Goal: Information Seeking & Learning: Learn about a topic

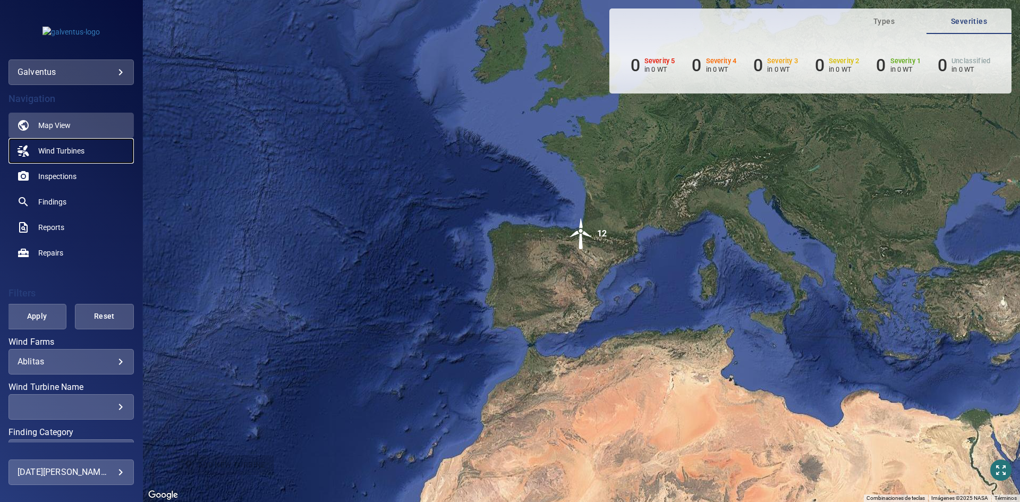
click at [53, 152] on span "Wind Turbines" at bounding box center [61, 150] width 46 height 11
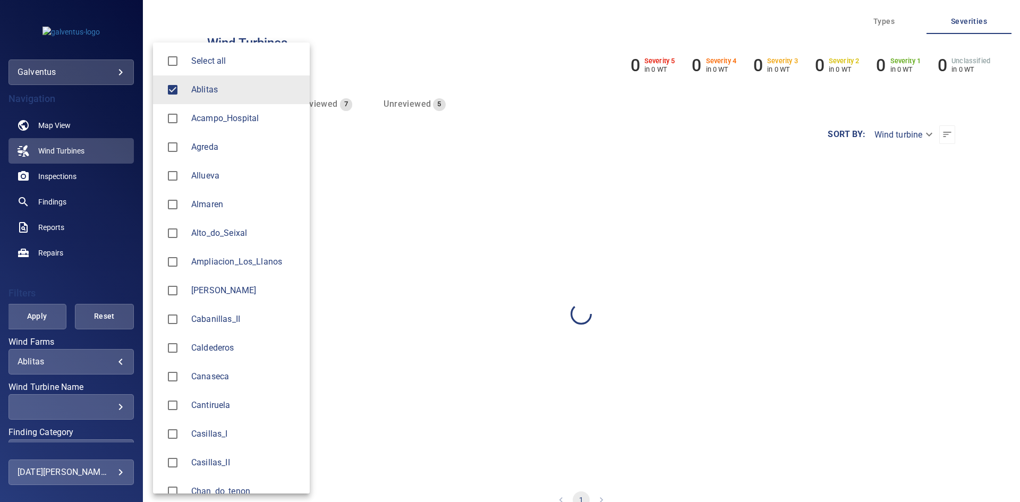
click at [70, 357] on body "**********" at bounding box center [510, 251] width 1020 height 502
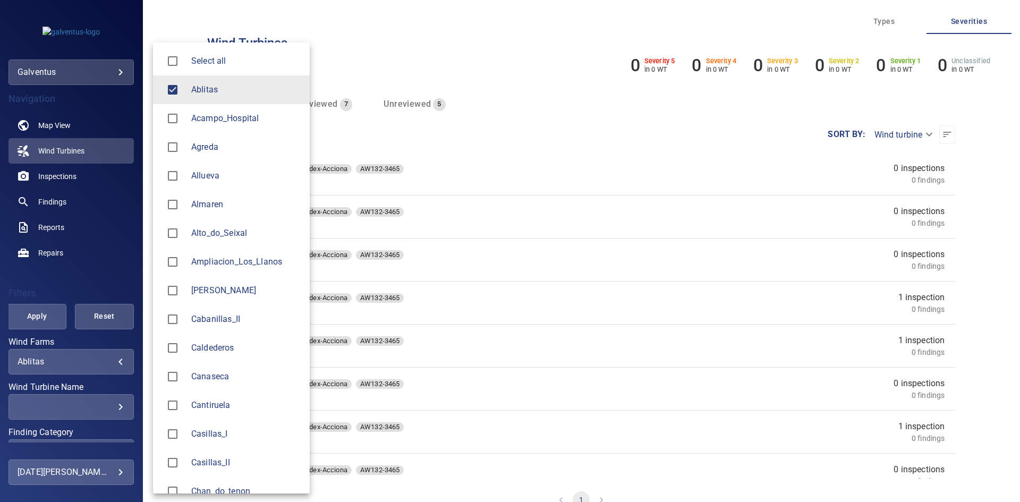
click at [195, 85] on span "Ablitas" at bounding box center [246, 89] width 110 height 13
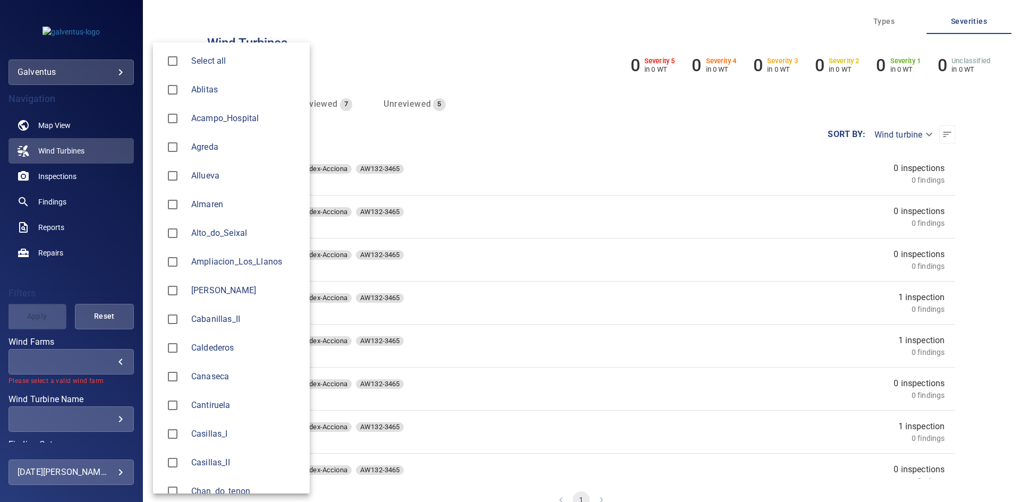
scroll to position [212, 0]
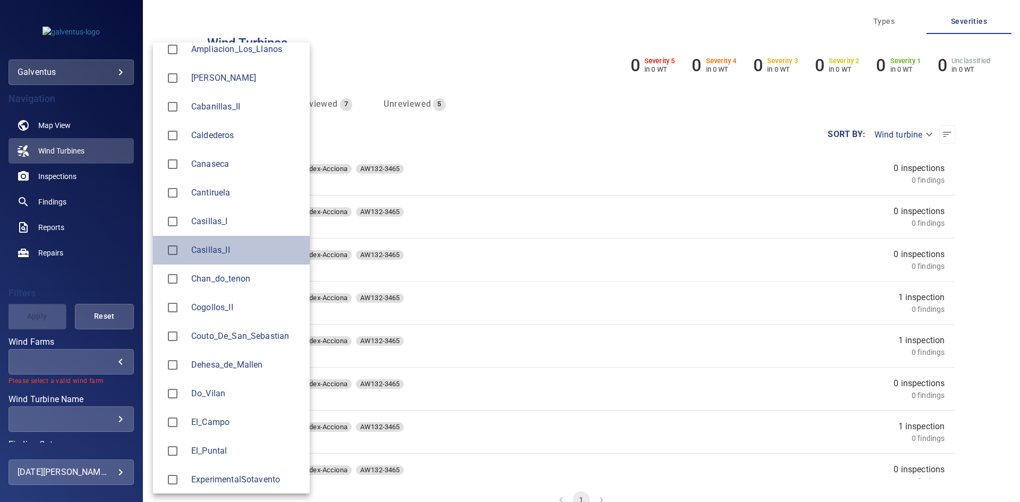
click at [210, 249] on span "Casillas_II" at bounding box center [246, 250] width 110 height 13
type input "**********"
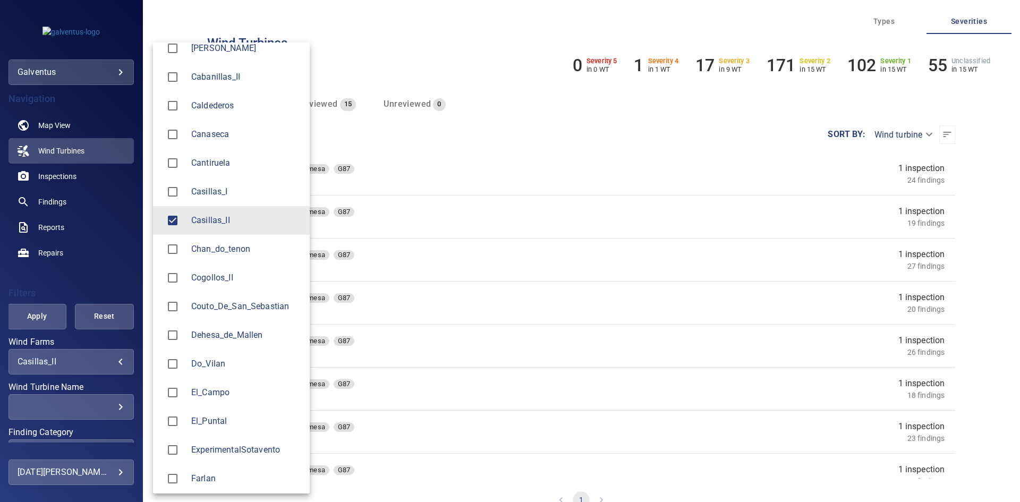
scroll to position [266, 0]
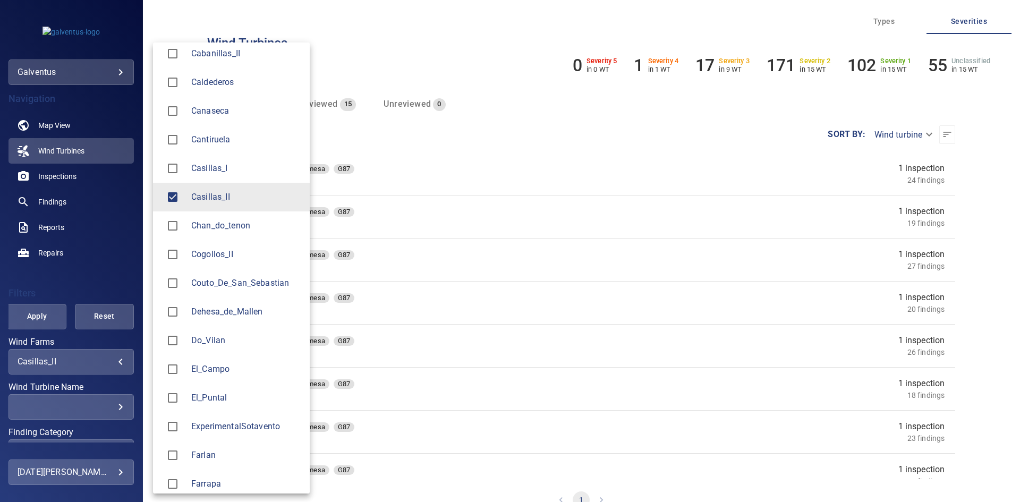
click at [59, 271] on div at bounding box center [510, 251] width 1020 height 502
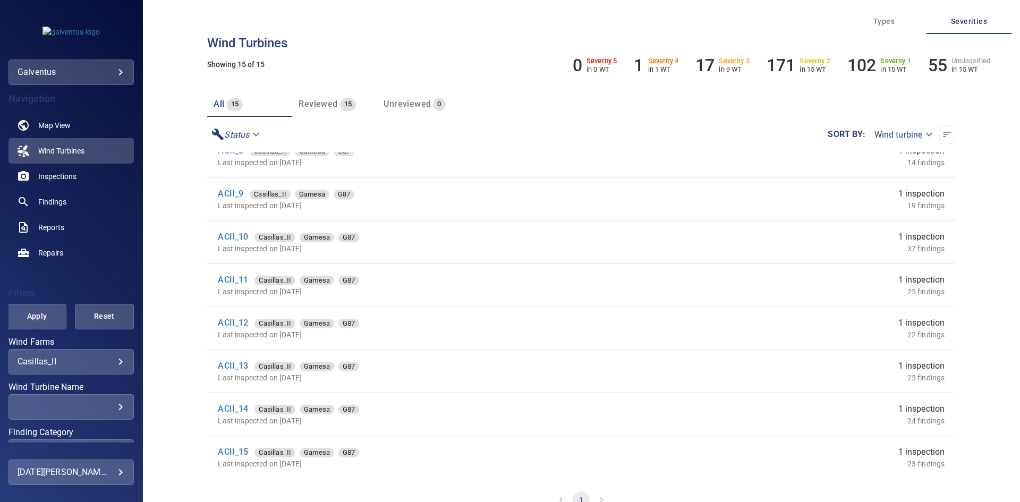
scroll to position [19, 0]
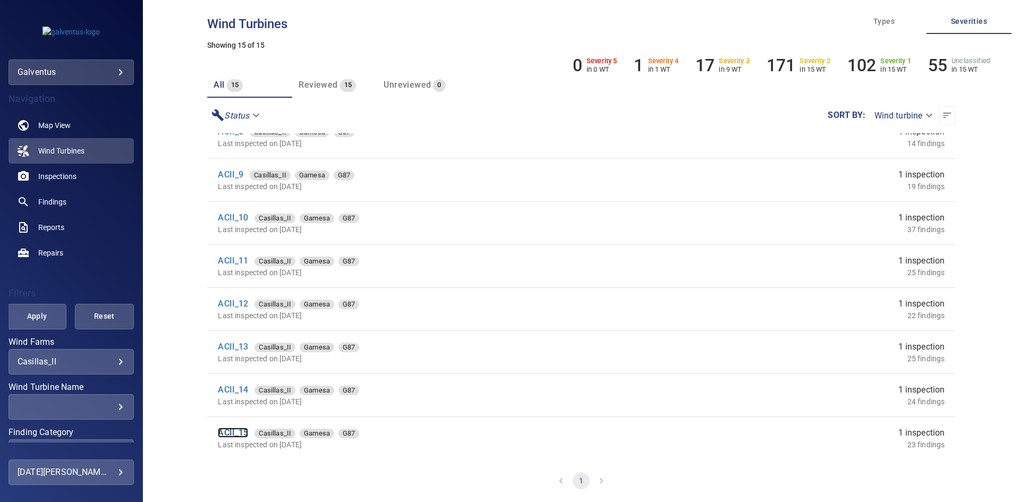
click at [242, 434] on link "ACII_15" at bounding box center [233, 432] width 30 height 10
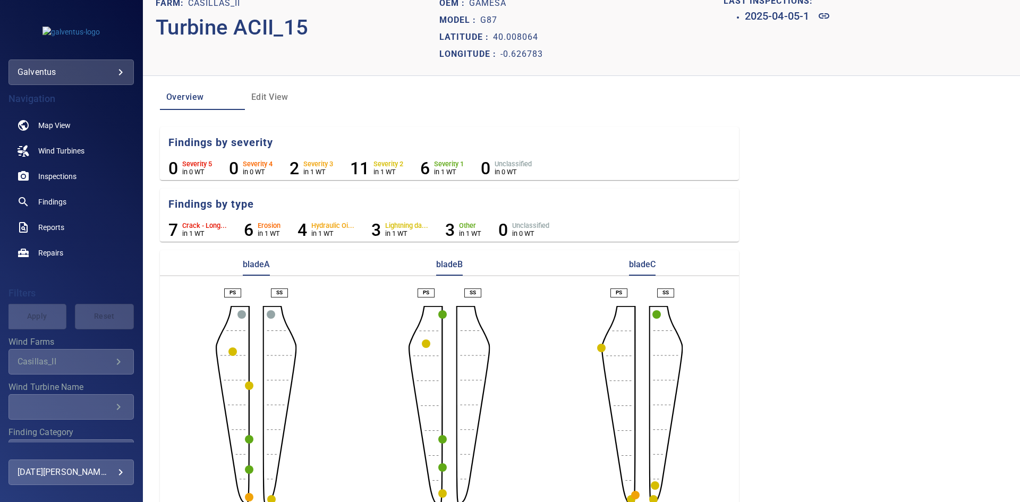
scroll to position [38, 0]
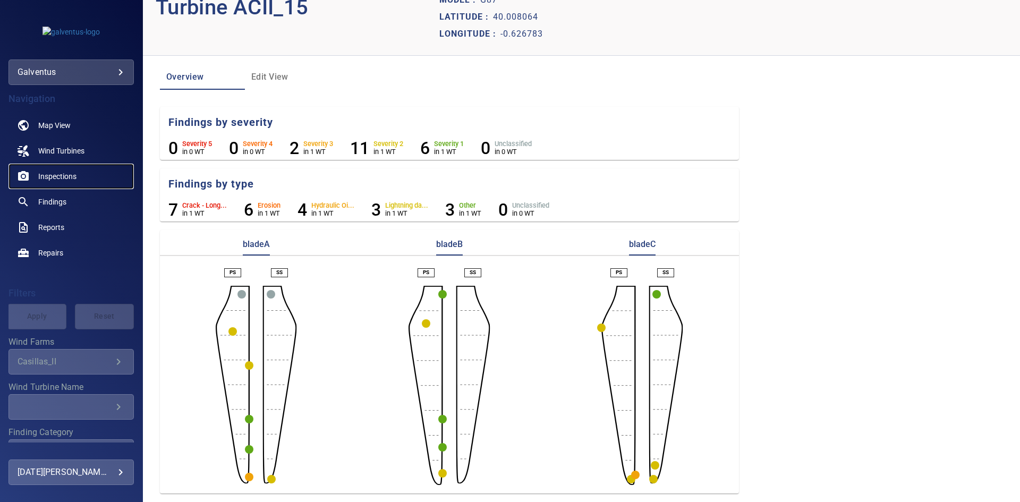
click at [49, 175] on span "Inspections" at bounding box center [57, 176] width 38 height 11
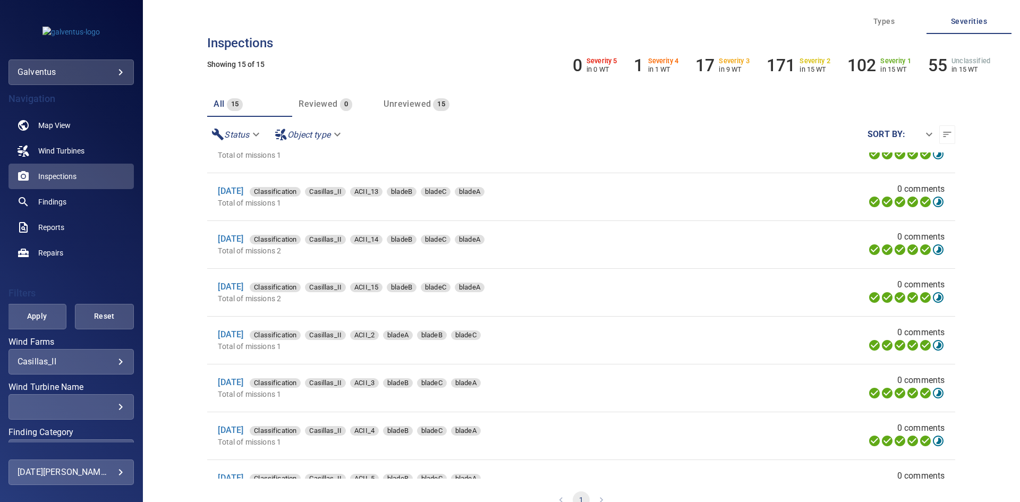
scroll to position [159, 0]
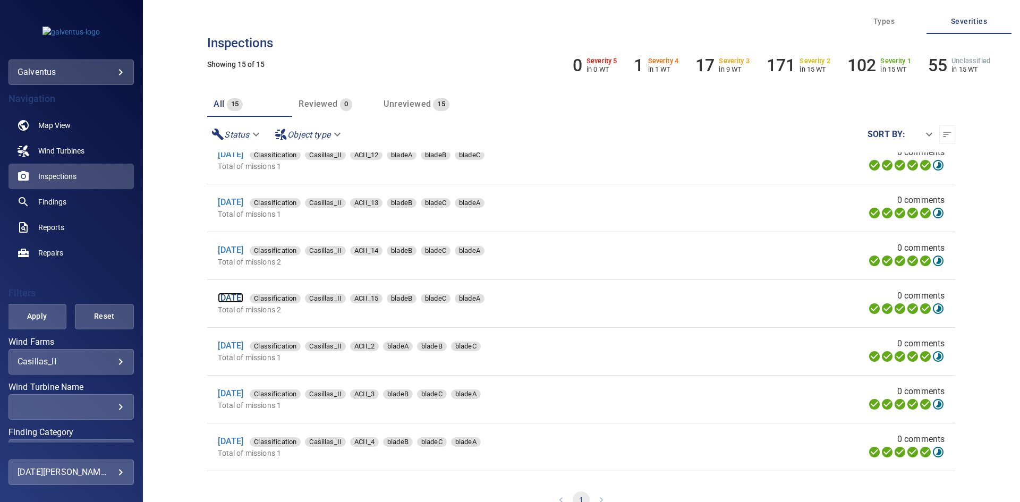
click at [232, 298] on link "[DATE]" at bounding box center [230, 298] width 25 height 10
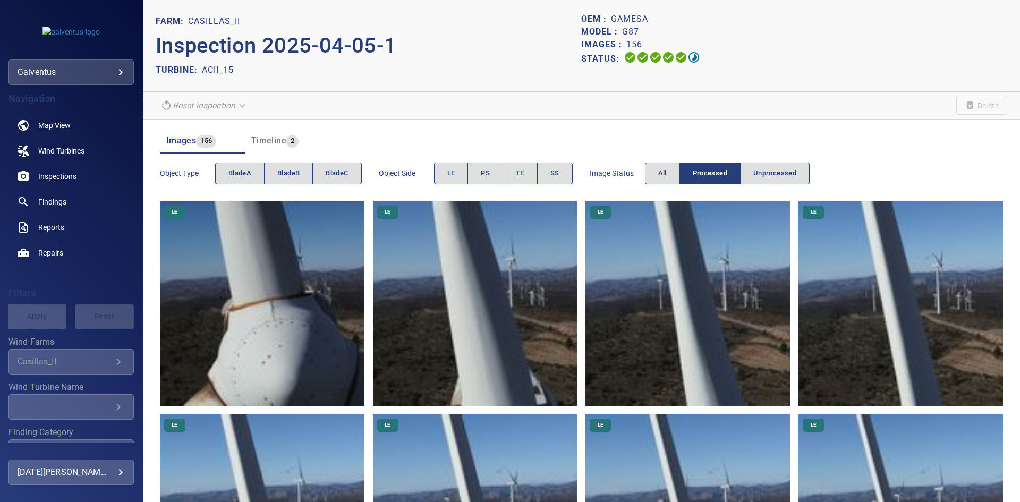
click at [286, 159] on div "Object type bladeA bladeB bladeC" at bounding box center [261, 173] width 202 height 30
click at [287, 171] on span "bladeB" at bounding box center [288, 173] width 22 height 12
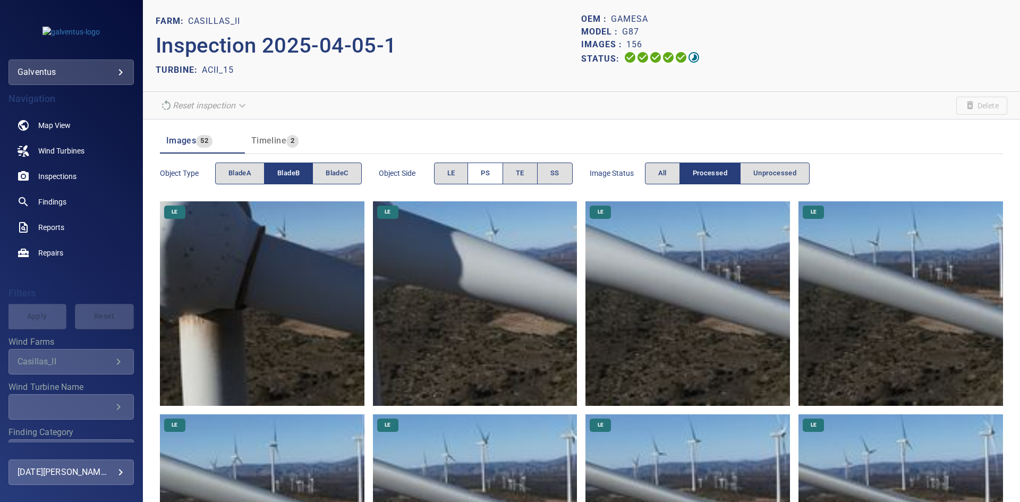
click at [482, 179] on button "PS" at bounding box center [485, 173] width 36 height 22
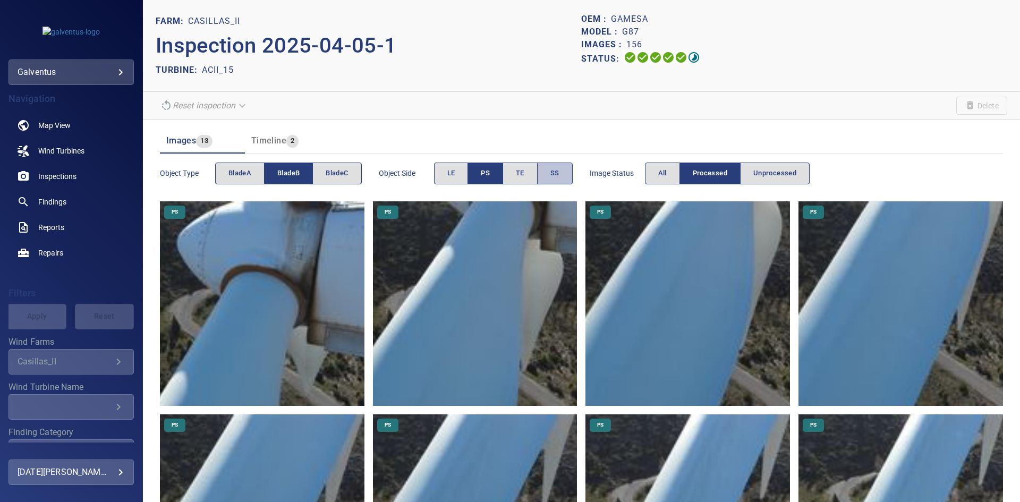
click at [547, 177] on button "SS" at bounding box center [555, 173] width 36 height 22
click at [477, 176] on button "PS" at bounding box center [485, 173] width 36 height 22
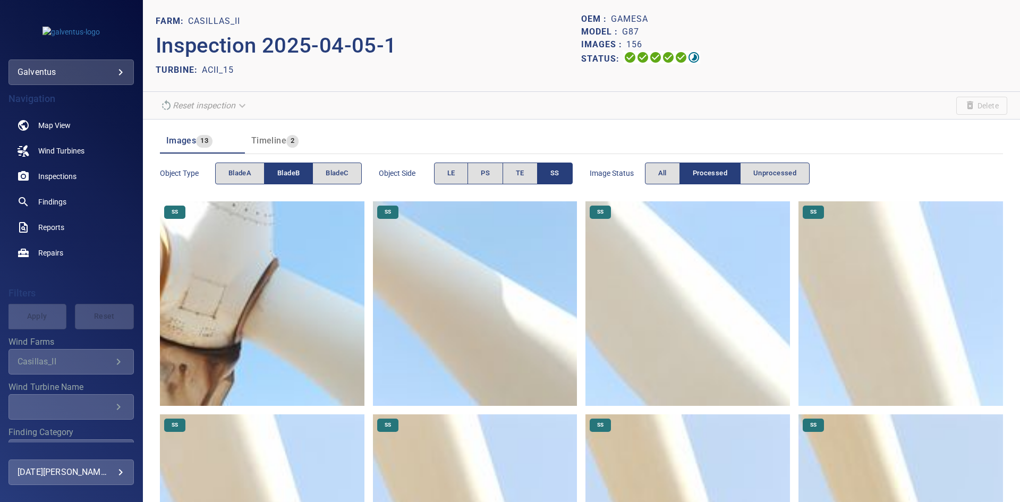
click at [261, 290] on img at bounding box center [262, 303] width 204 height 204
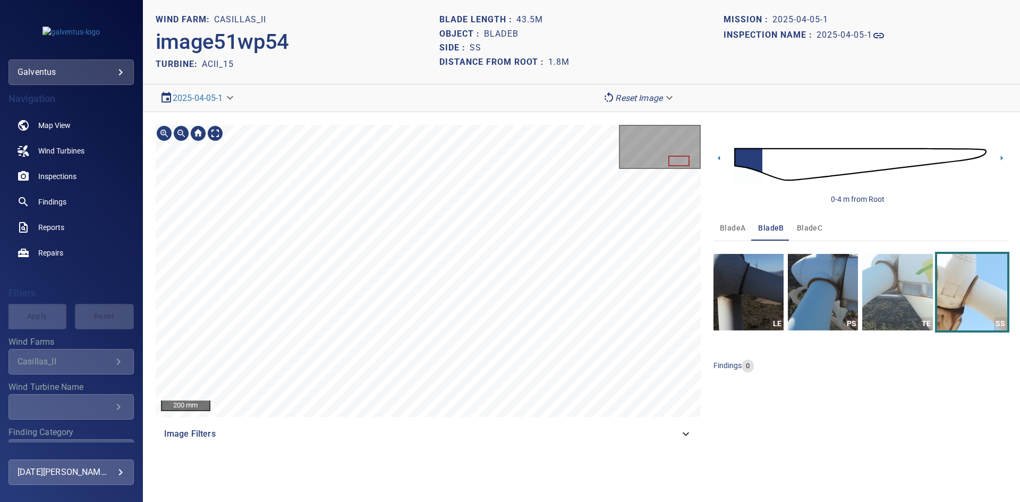
click at [520, 461] on section "**********" at bounding box center [581, 251] width 877 height 502
click at [746, 309] on div "200 mm Image Filters 0-4 m from Root bladeA bladeB bladeC LE PS TE SS findings 0" at bounding box center [581, 285] width 877 height 347
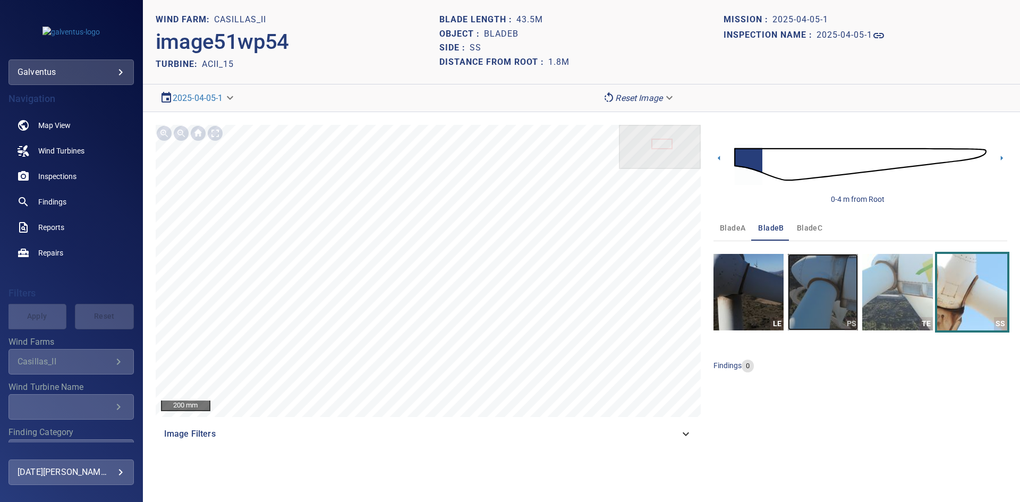
click at [836, 291] on img "button" at bounding box center [822, 292] width 70 height 76
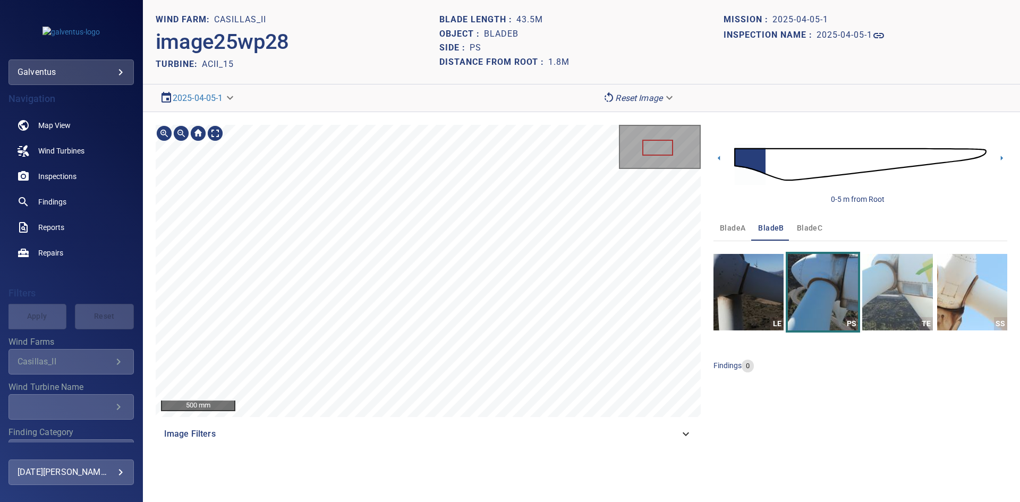
click at [478, 90] on section "**********" at bounding box center [581, 251] width 877 height 502
click at [1005, 156] on icon at bounding box center [1001, 157] width 11 height 11
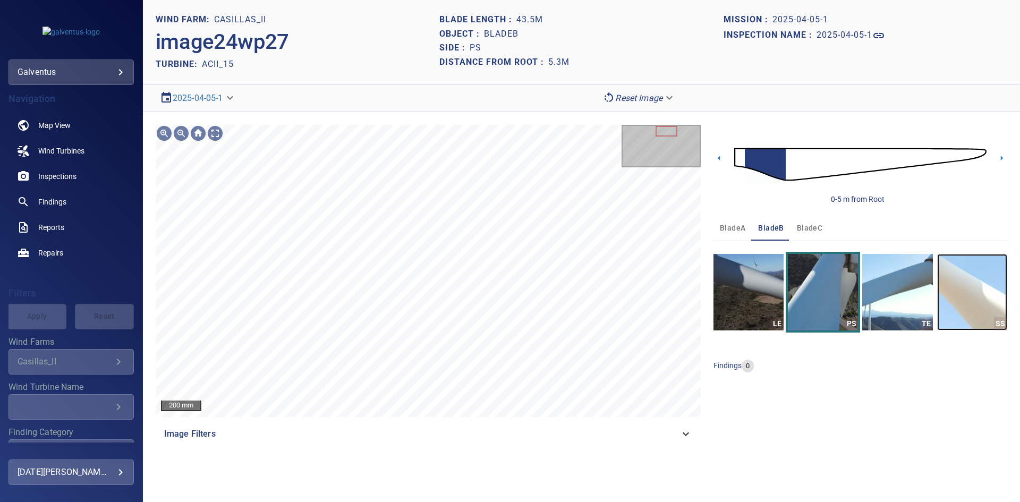
click at [1001, 326] on div "SS" at bounding box center [1000, 323] width 13 height 13
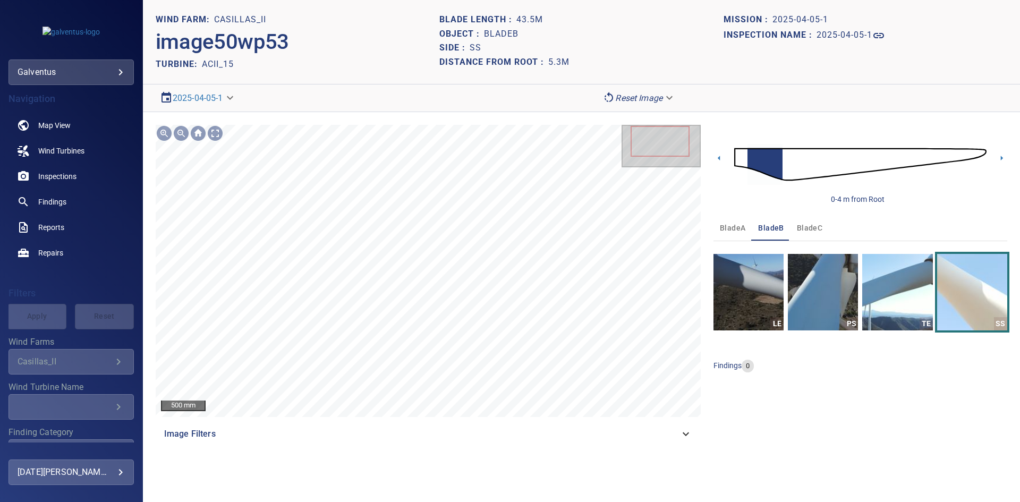
click at [805, 228] on span "bladeC" at bounding box center [809, 227] width 25 height 13
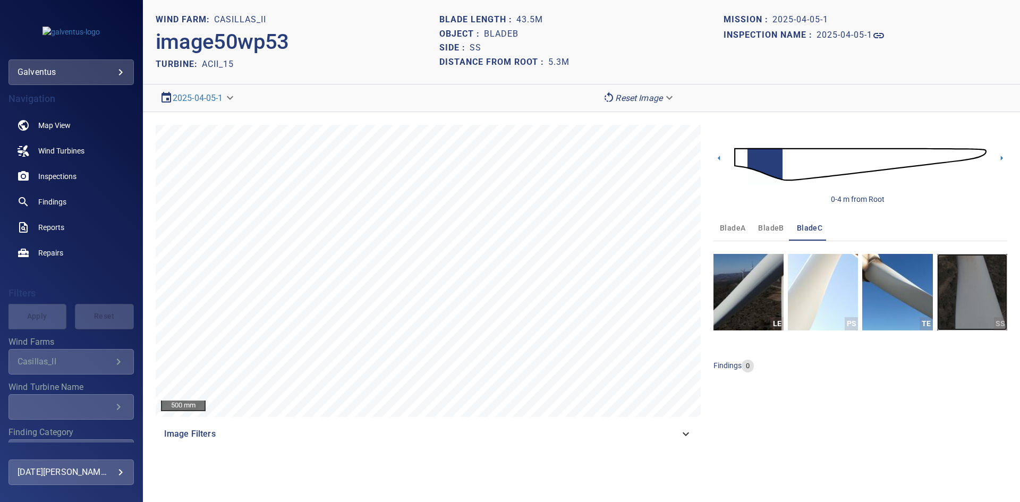
click at [966, 277] on img "button" at bounding box center [972, 292] width 70 height 76
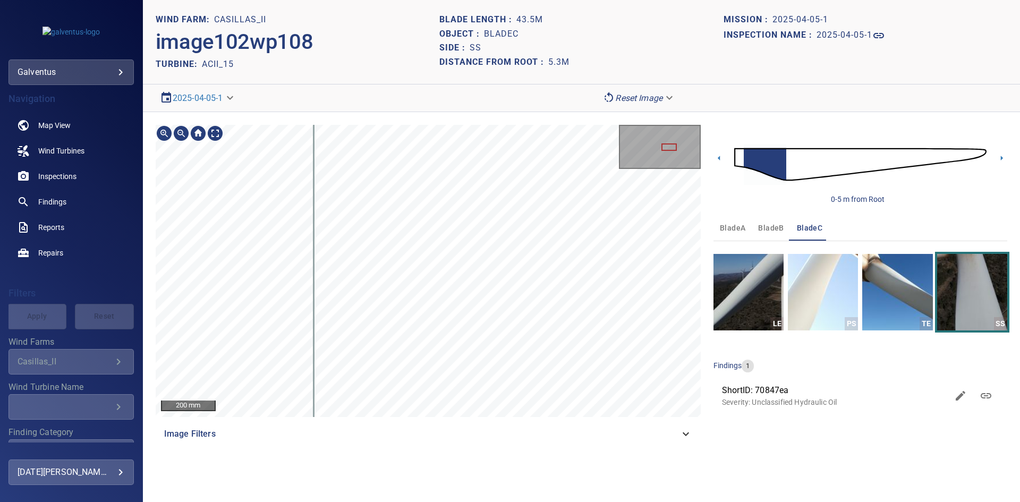
click at [684, 455] on div "200 mm Image Filters 0-5 m from Root bladeA bladeB bladeC LE PS TE SS findings …" at bounding box center [581, 285] width 877 height 347
click at [656, 460] on section "**********" at bounding box center [581, 251] width 877 height 502
click at [644, 472] on section "**********" at bounding box center [581, 251] width 877 height 502
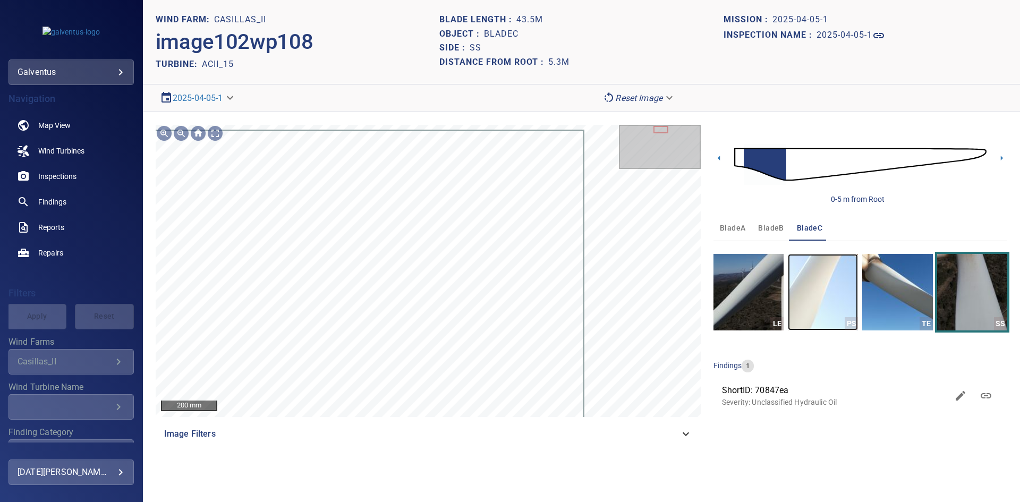
click at [799, 296] on img "button" at bounding box center [822, 292] width 70 height 76
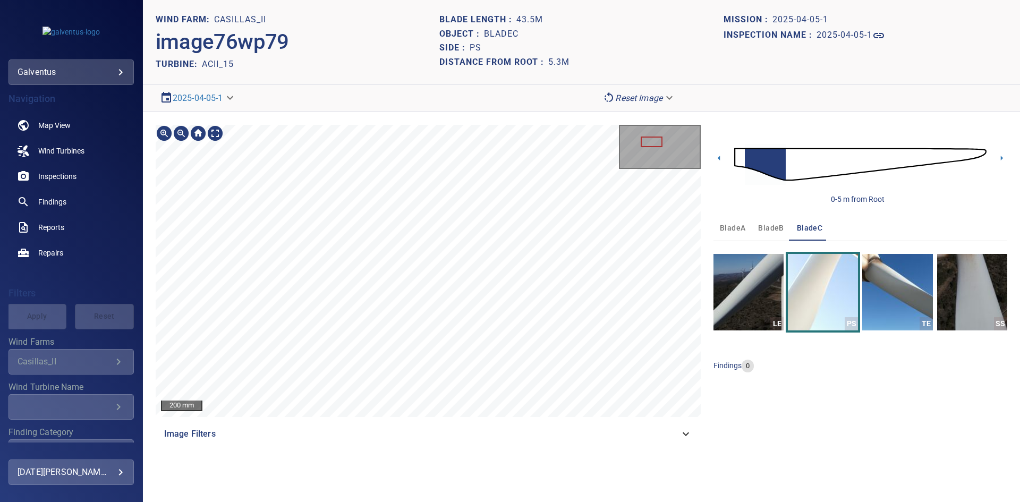
click at [244, 449] on div "200 mm Image Filters 0-5 m from Root bladeA bladeB bladeC LE PS TE SS findings 0" at bounding box center [581, 285] width 877 height 347
click at [413, 432] on div "200 mm Image Filters" at bounding box center [428, 286] width 545 height 322
click at [456, 417] on div "200 mm Image Filters" at bounding box center [428, 286] width 545 height 322
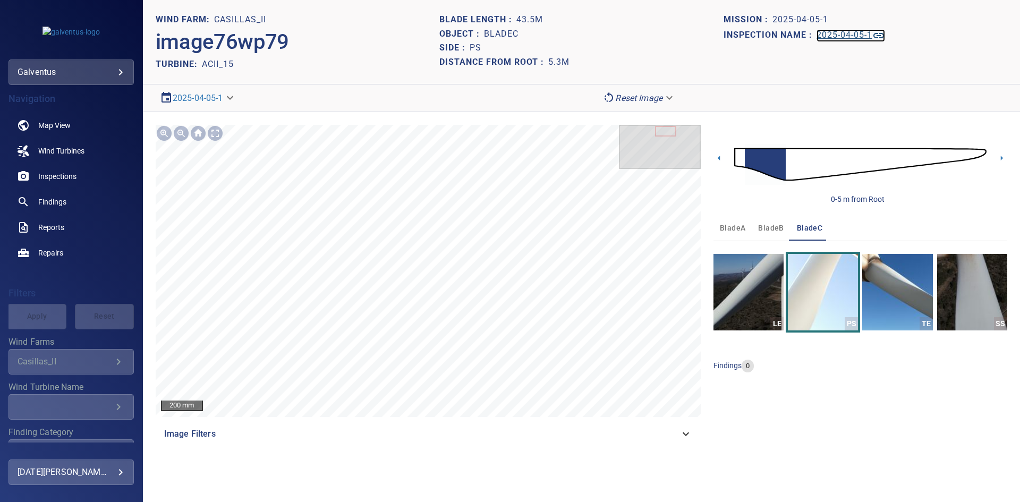
click at [830, 34] on h1 "2025-04-05-1" at bounding box center [844, 35] width 56 height 10
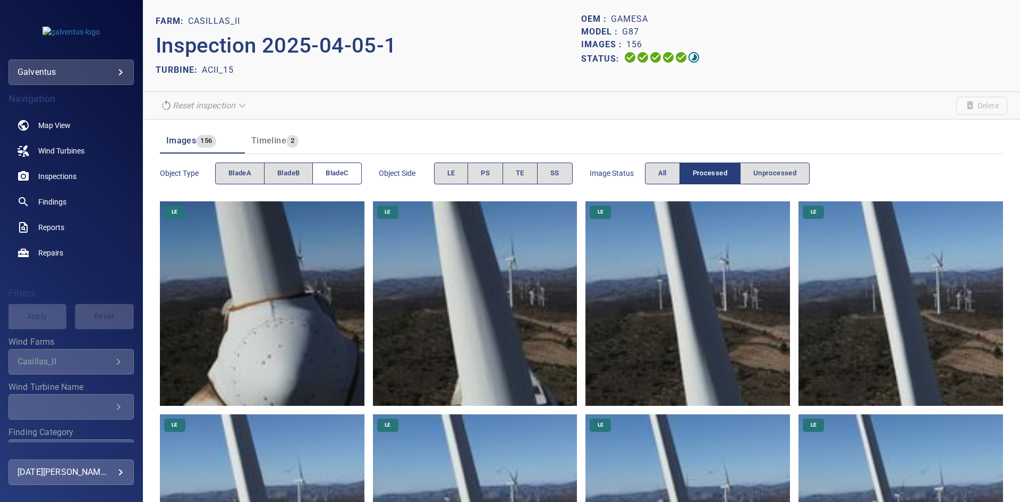
click at [346, 171] on span "bladeC" at bounding box center [337, 173] width 22 height 12
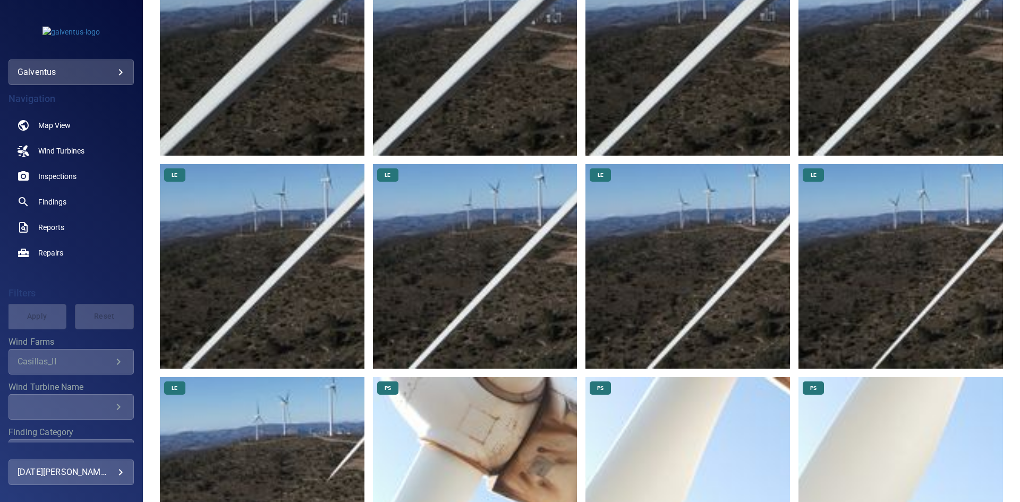
scroll to position [531, 0]
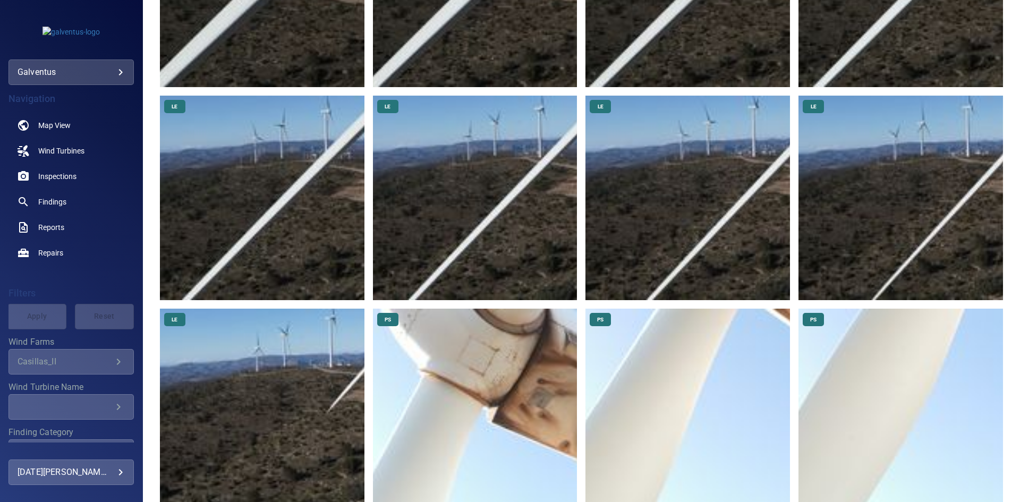
click at [299, 419] on img at bounding box center [262, 411] width 204 height 204
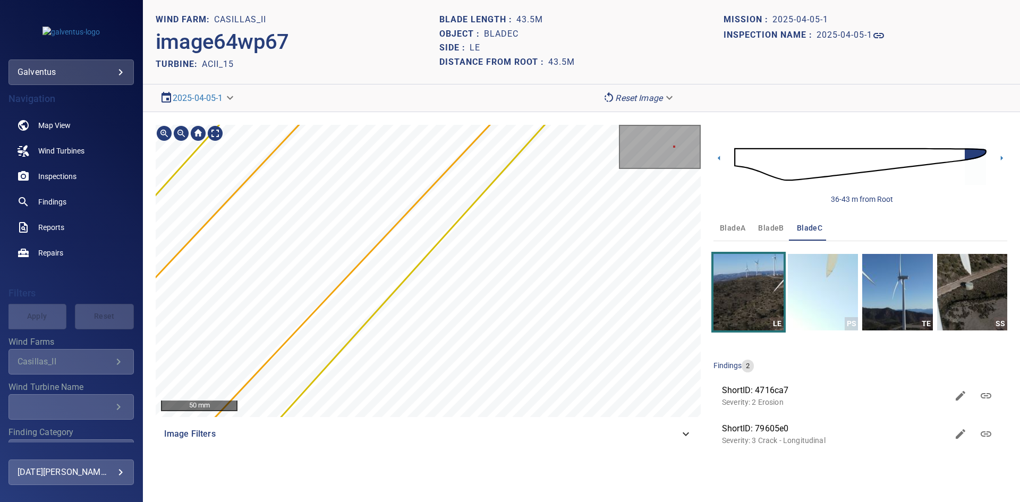
click at [303, 125] on div "Casillas_II/ACII_15/79605e00-1859-11f0-8246-05b26ab9c231 Severity 3 Crack - Lon…" at bounding box center [428, 125] width 545 height 0
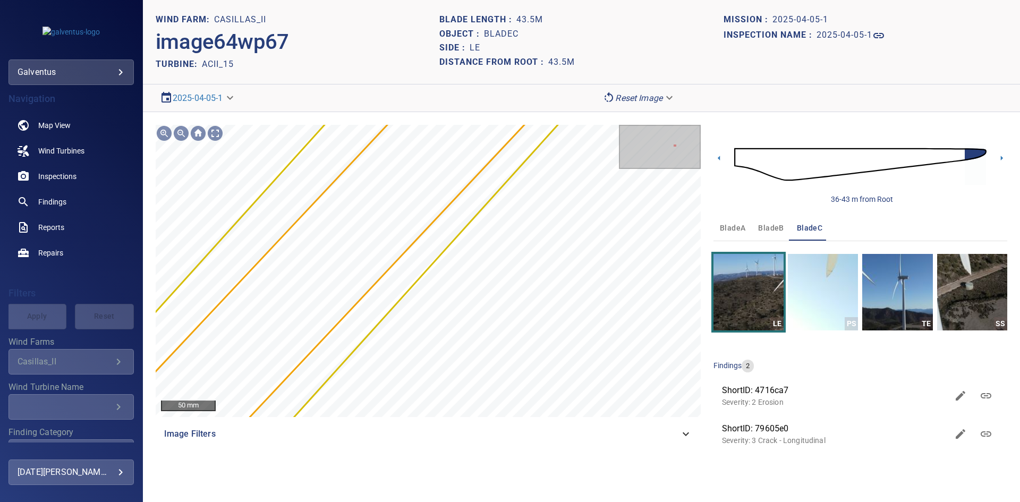
click at [389, 25] on div "WIND FARM: Casillas_II" at bounding box center [298, 20] width 284 height 14
click at [772, 222] on span "bladeB" at bounding box center [770, 227] width 25 height 13
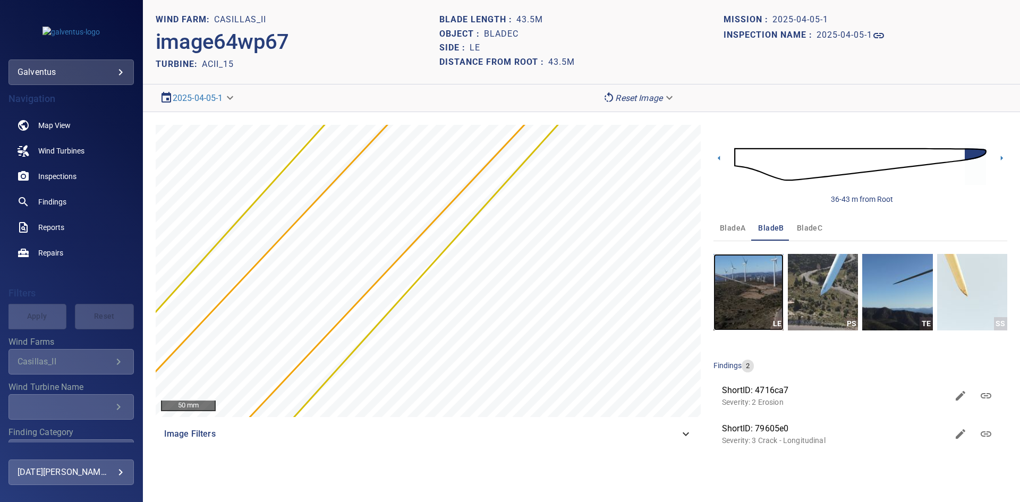
click at [763, 293] on img "button" at bounding box center [748, 292] width 70 height 76
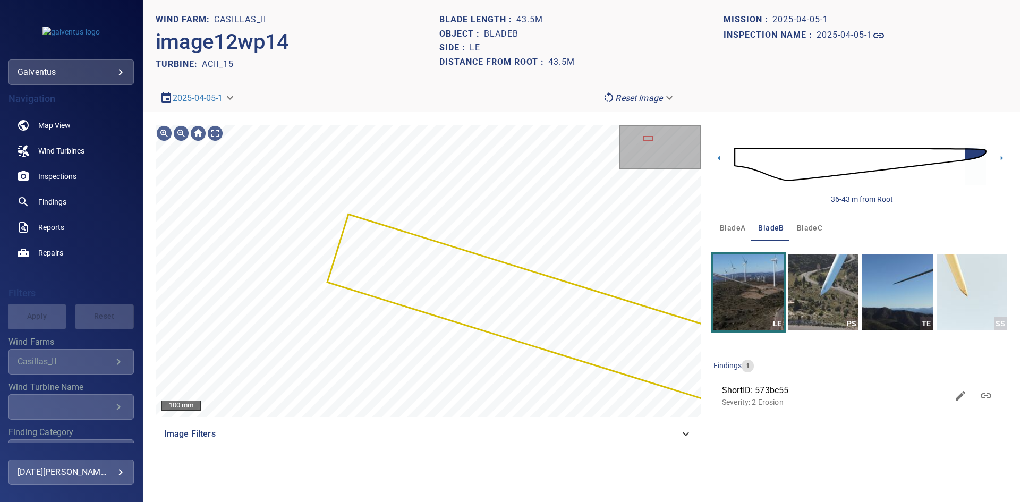
click at [729, 220] on button "bladeA" at bounding box center [732, 227] width 38 height 25
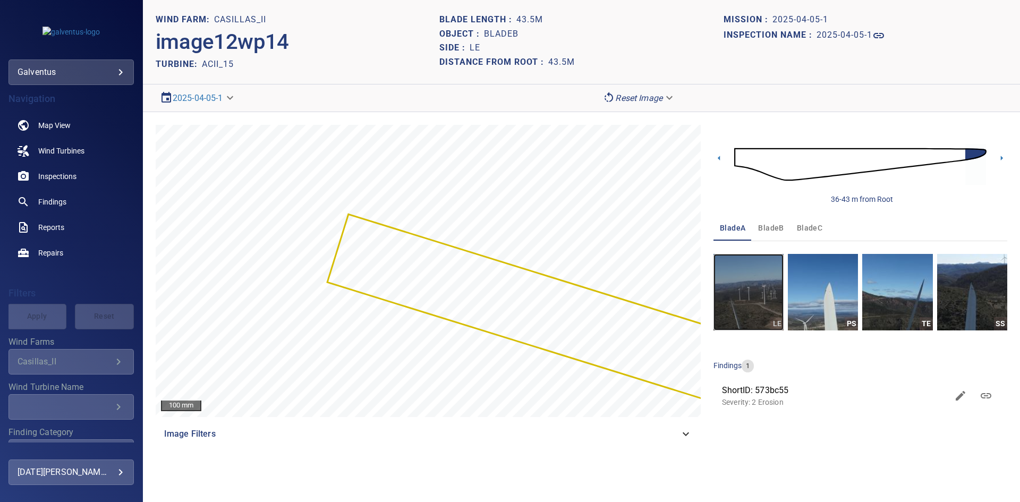
click at [746, 314] on img "button" at bounding box center [748, 292] width 70 height 76
